Goal: Task Accomplishment & Management: Manage account settings

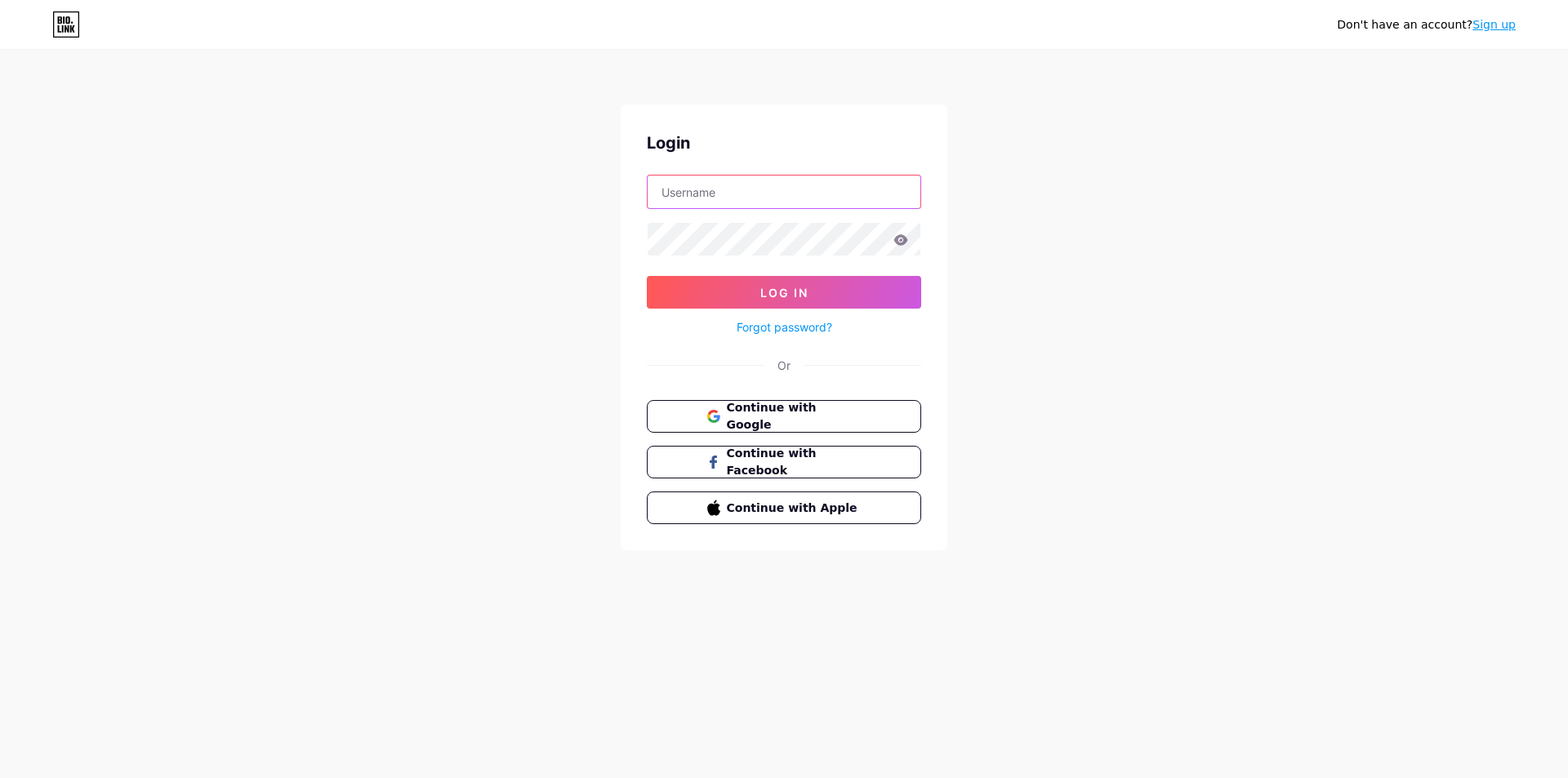
click at [747, 184] on input "text" at bounding box center [783, 192] width 273 height 33
type input "predikidssedeataco@gmail.com"
click at [647, 276] on button "Log In" at bounding box center [783, 292] width 274 height 33
